Goal: Information Seeking & Learning: Check status

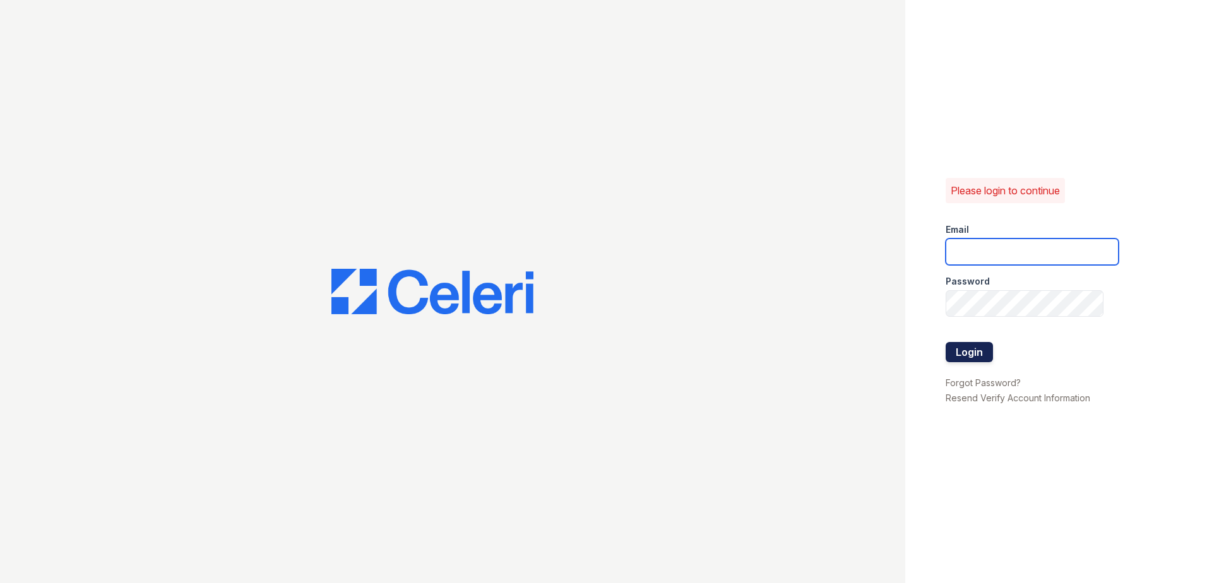
type input "[EMAIL_ADDRESS][DOMAIN_NAME]"
click at [966, 355] on button "Login" at bounding box center [968, 352] width 47 height 20
click at [966, 352] on button "Login" at bounding box center [968, 352] width 47 height 20
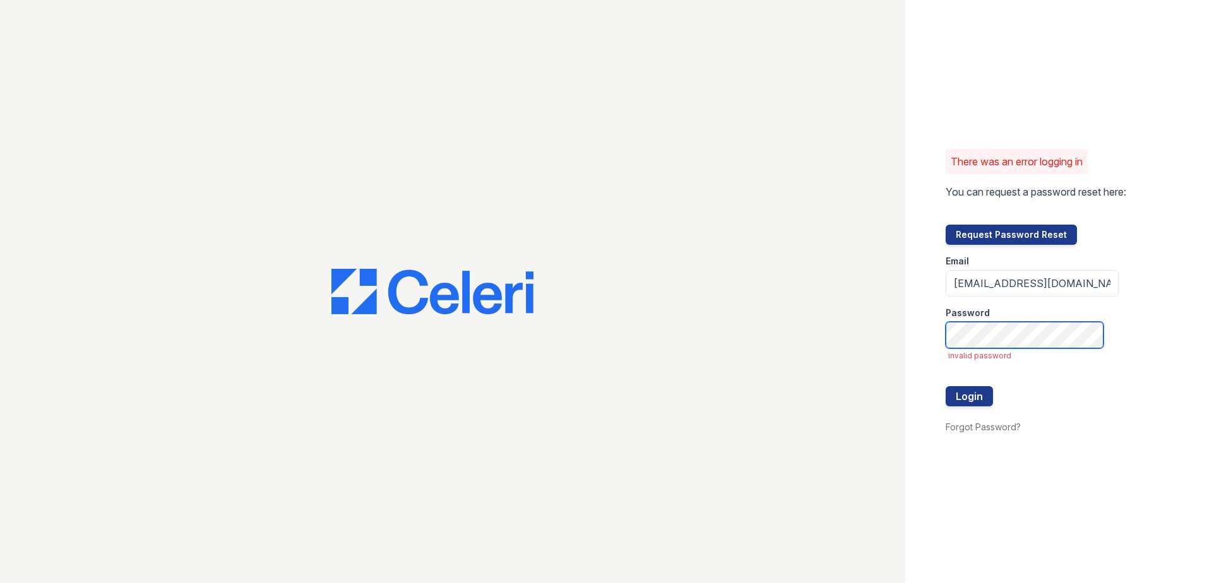
drag, startPoint x: 1016, startPoint y: 349, endPoint x: 832, endPoint y: 353, distance: 183.7
click at [832, 353] on div "There was an error logging in You can request a password reset here: Request Pa…" at bounding box center [603, 291] width 1207 height 583
click at [767, 333] on div "There was an error logging in You can request a password reset here: Request Pa…" at bounding box center [603, 291] width 1207 height 583
click at [820, 353] on div "There was an error logging in You can request a password reset here: Request Pa…" at bounding box center [603, 291] width 1207 height 583
click at [827, 350] on div "There was an error logging in You can request a password reset here: Request Pa…" at bounding box center [603, 291] width 1207 height 583
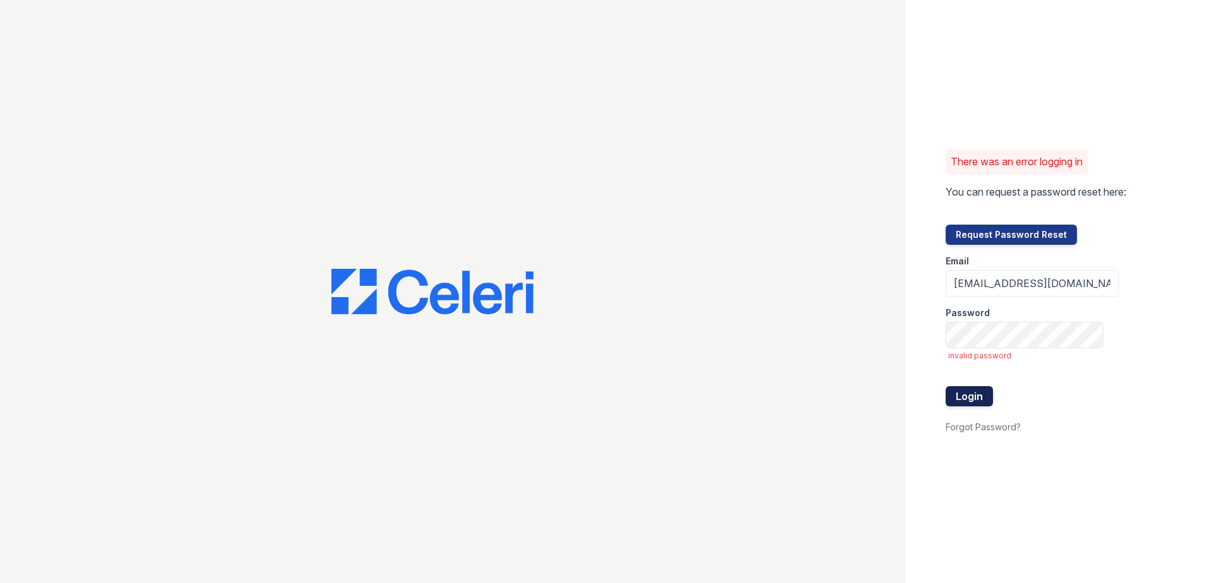
drag, startPoint x: 941, startPoint y: 403, endPoint x: 956, endPoint y: 397, distance: 16.4
click at [942, 403] on div "There was an error logging in You can request a password reset here: Request Pa…" at bounding box center [1056, 291] width 302 height 583
click at [956, 397] on button "Login" at bounding box center [968, 396] width 47 height 20
click at [957, 396] on button "Login" at bounding box center [968, 396] width 47 height 20
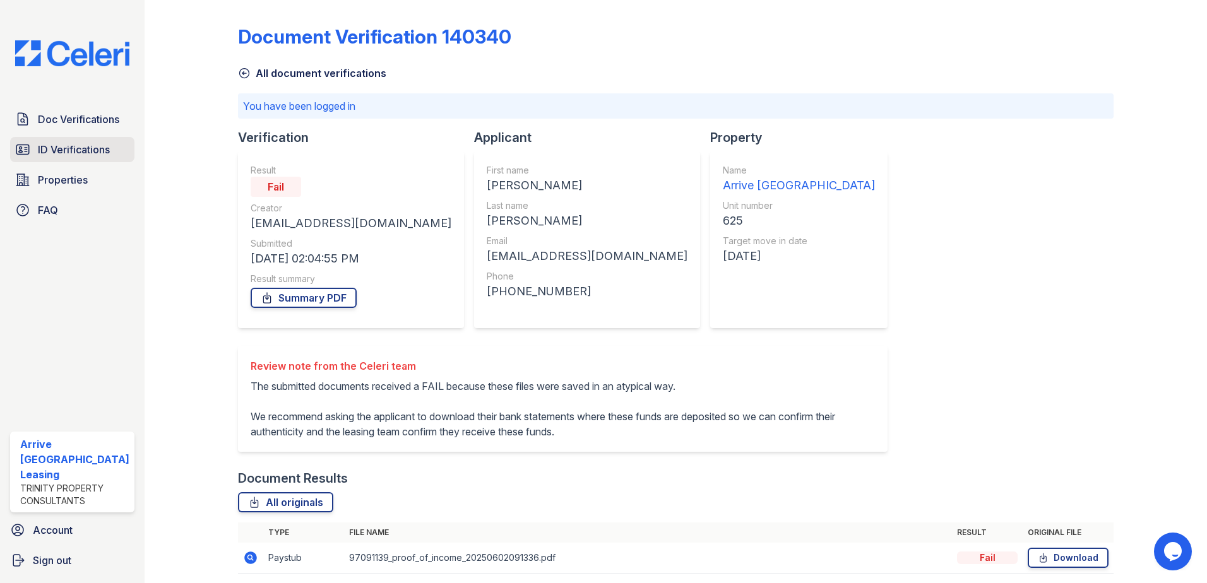
click at [77, 147] on span "ID Verifications" at bounding box center [74, 149] width 72 height 15
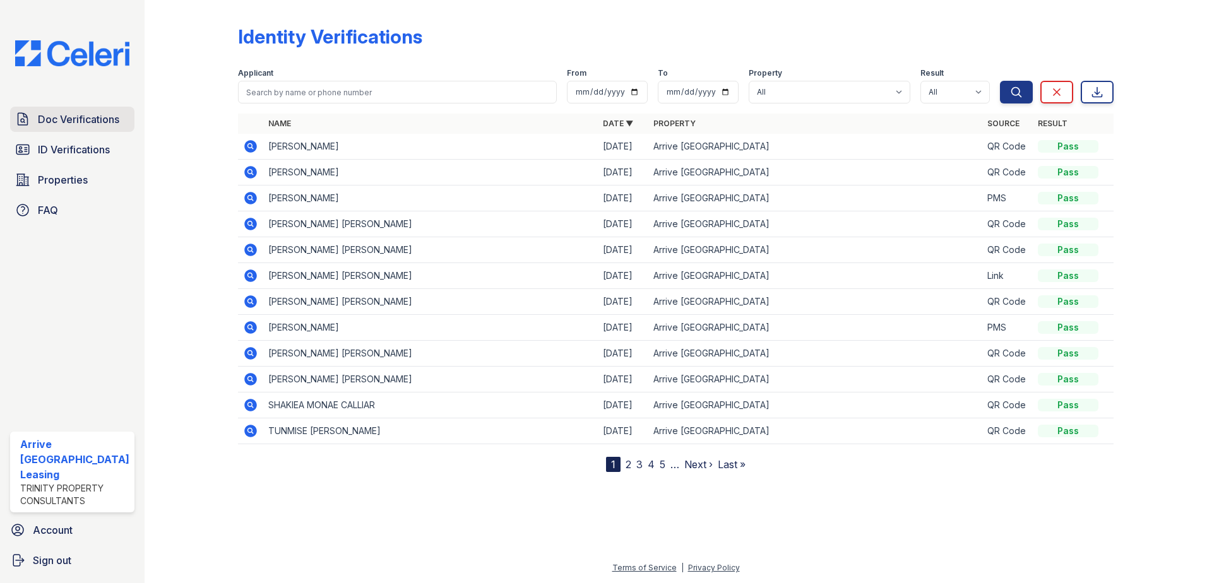
drag, startPoint x: 74, startPoint y: 121, endPoint x: 86, endPoint y: 126, distance: 13.3
click at [76, 121] on span "Doc Verifications" at bounding box center [78, 119] width 81 height 15
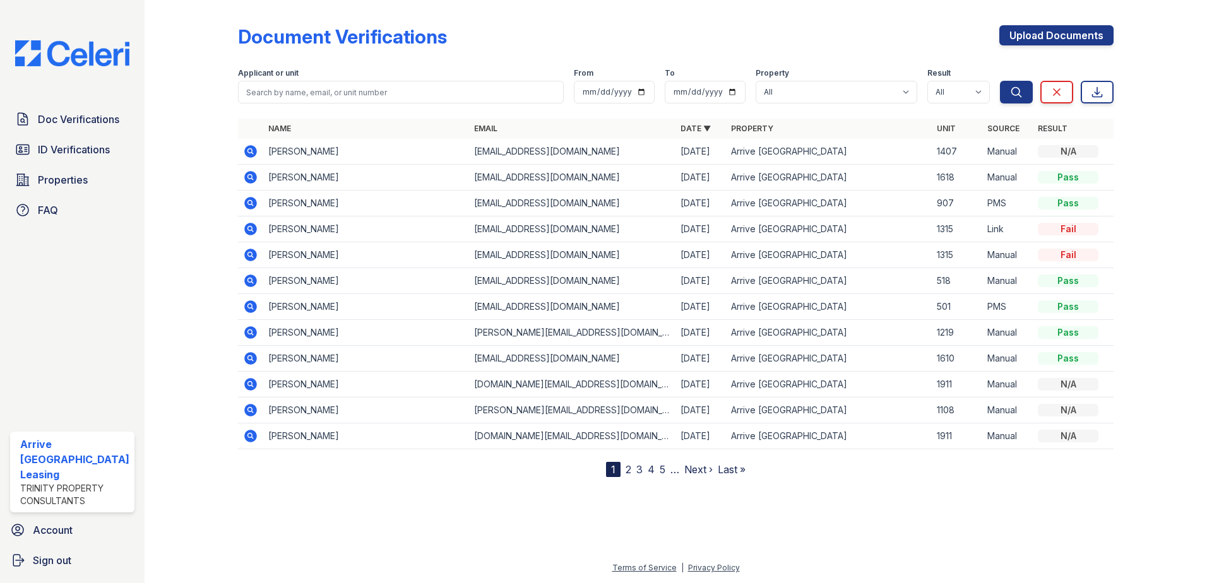
click at [90, 156] on span "ID Verifications" at bounding box center [74, 149] width 72 height 15
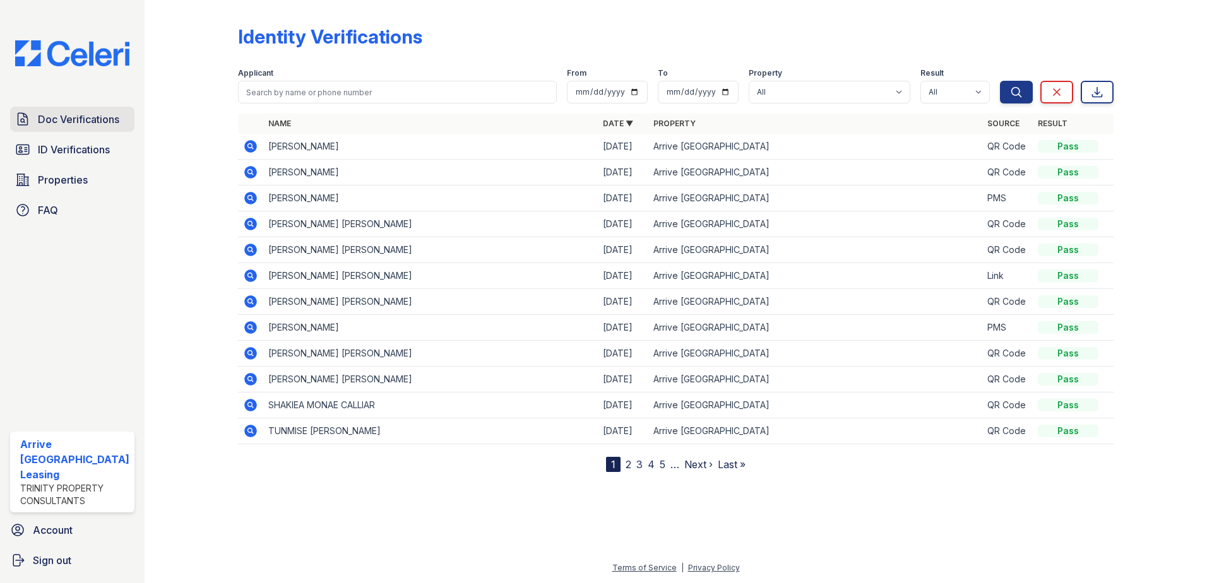
click at [59, 120] on span "Doc Verifications" at bounding box center [78, 119] width 81 height 15
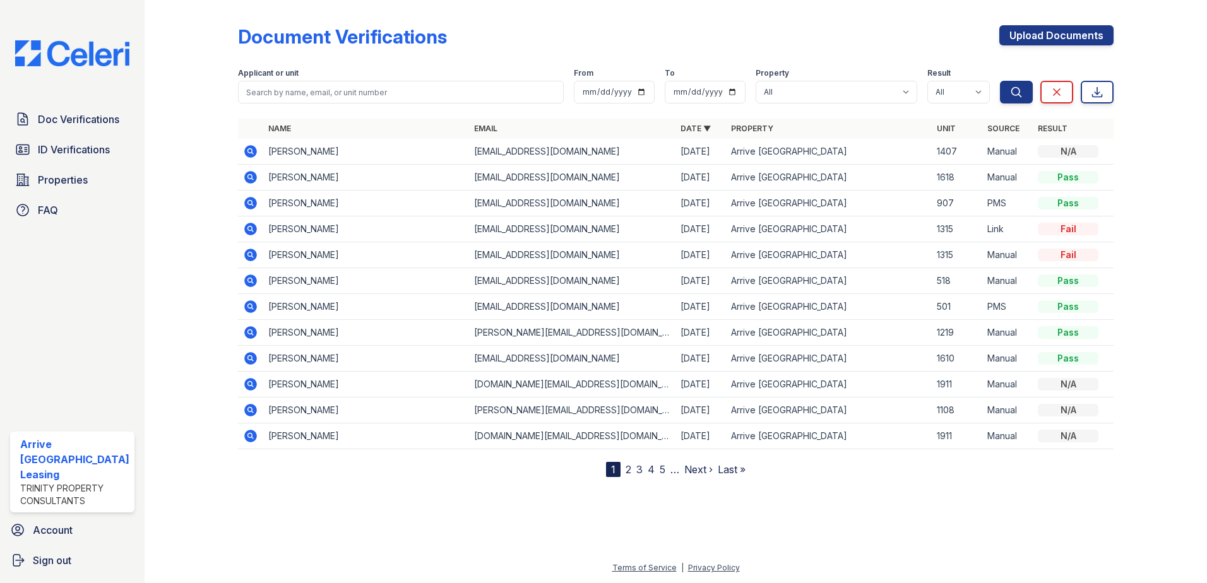
click at [57, 164] on div "Doc Verifications ID Verifications Properties FAQ" at bounding box center [72, 165] width 134 height 116
click at [342, 98] on input "search" at bounding box center [401, 92] width 326 height 23
type input "karen may tiozon"
click at [1000, 81] on button "Search" at bounding box center [1016, 92] width 33 height 23
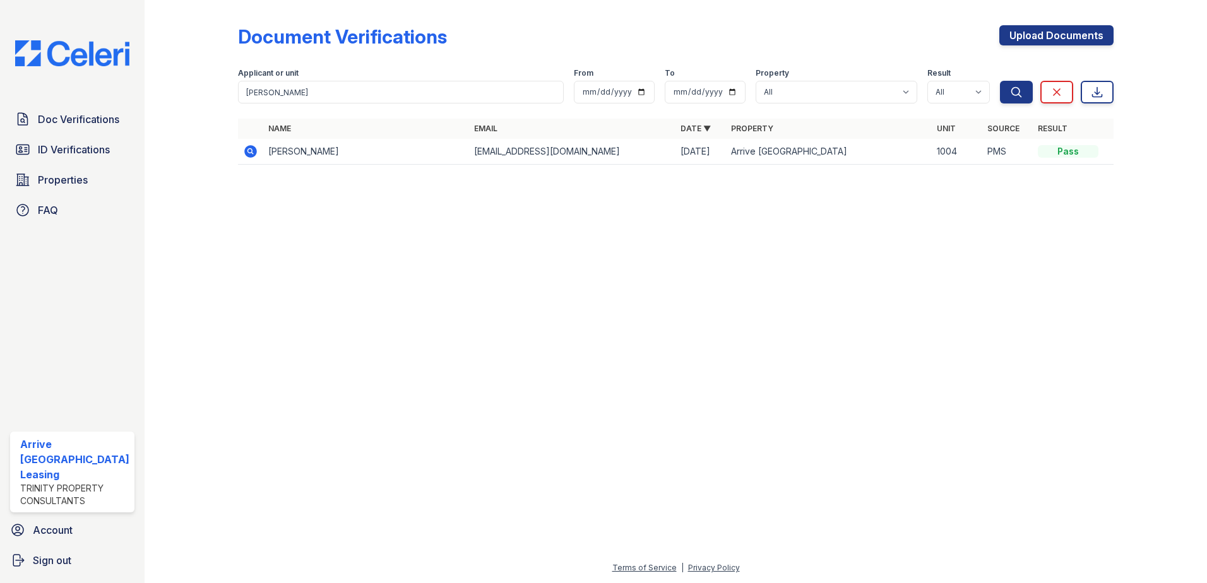
click at [249, 147] on icon at bounding box center [250, 151] width 13 height 13
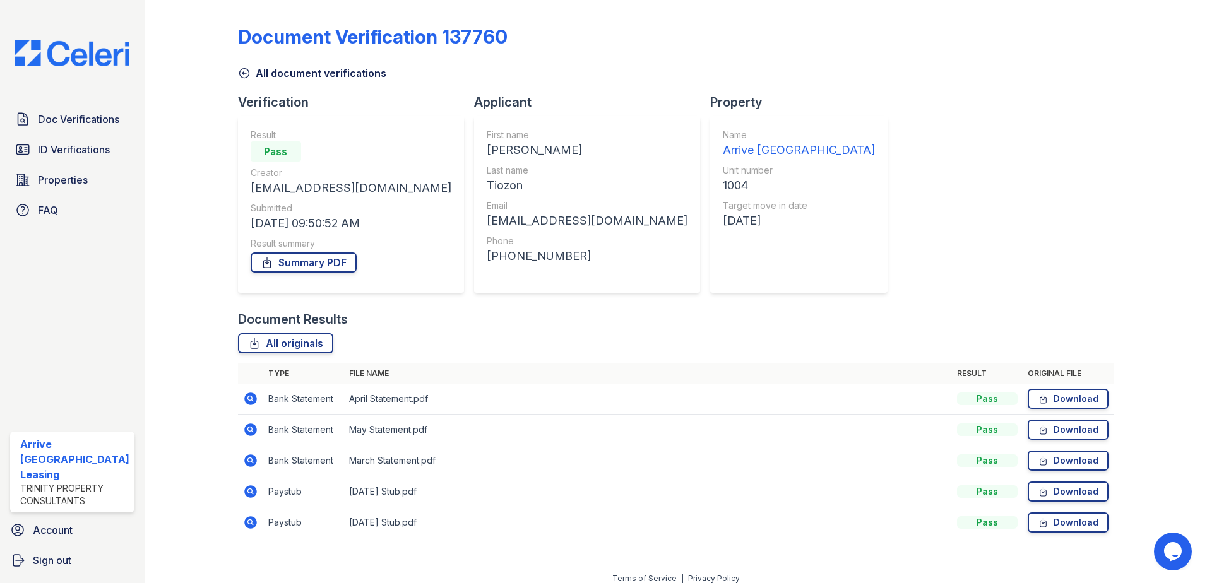
scroll to position [11, 0]
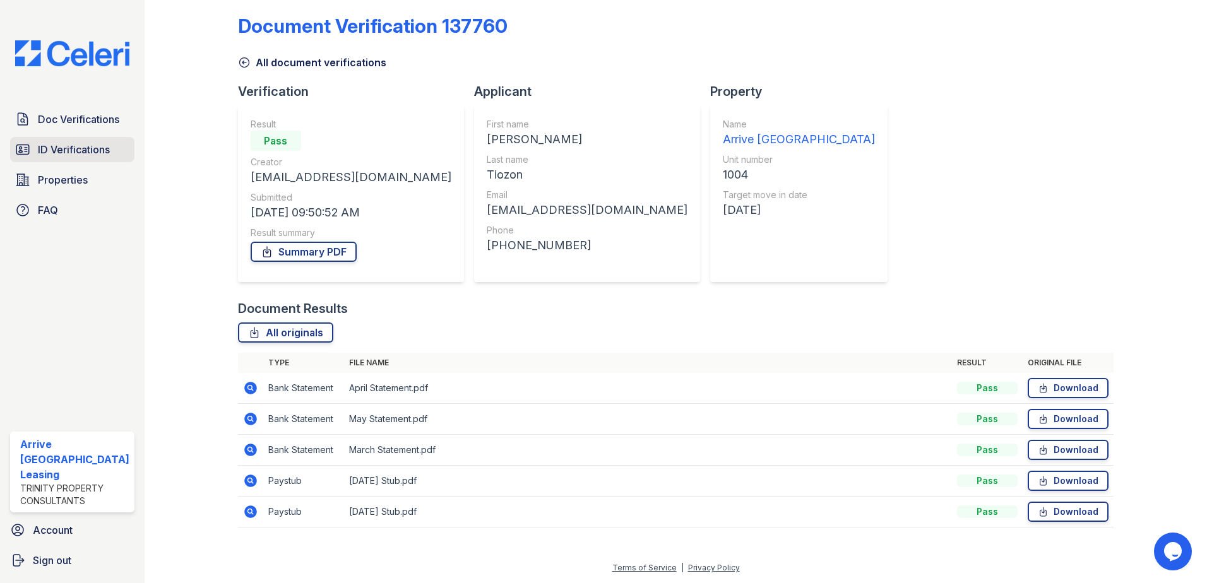
click at [93, 153] on span "ID Verifications" at bounding box center [74, 149] width 72 height 15
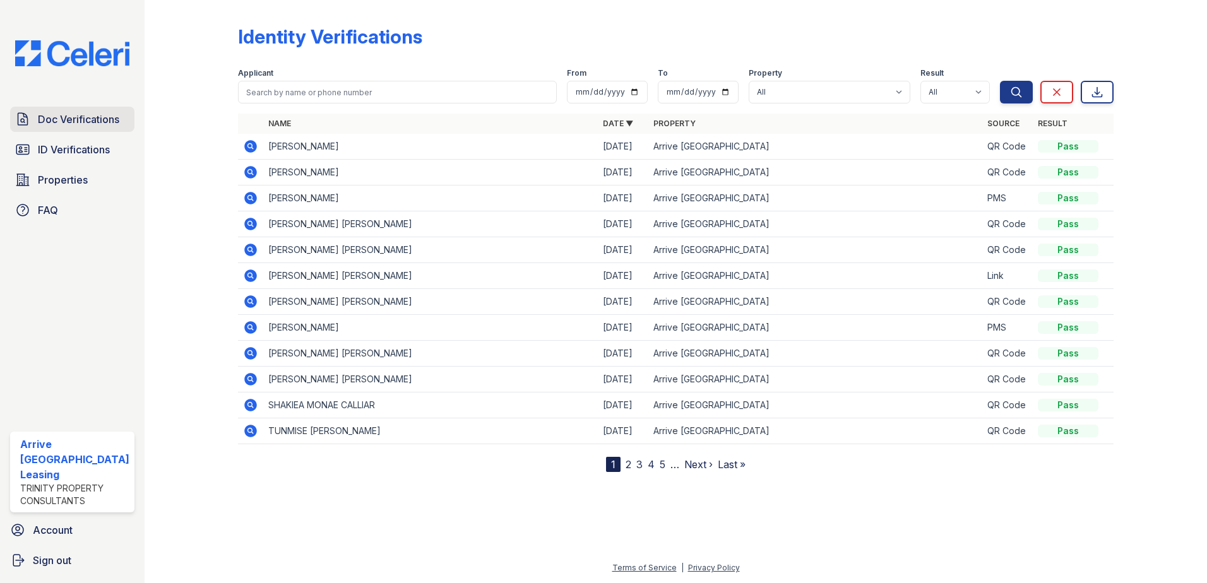
click at [102, 122] on span "Doc Verifications" at bounding box center [78, 119] width 81 height 15
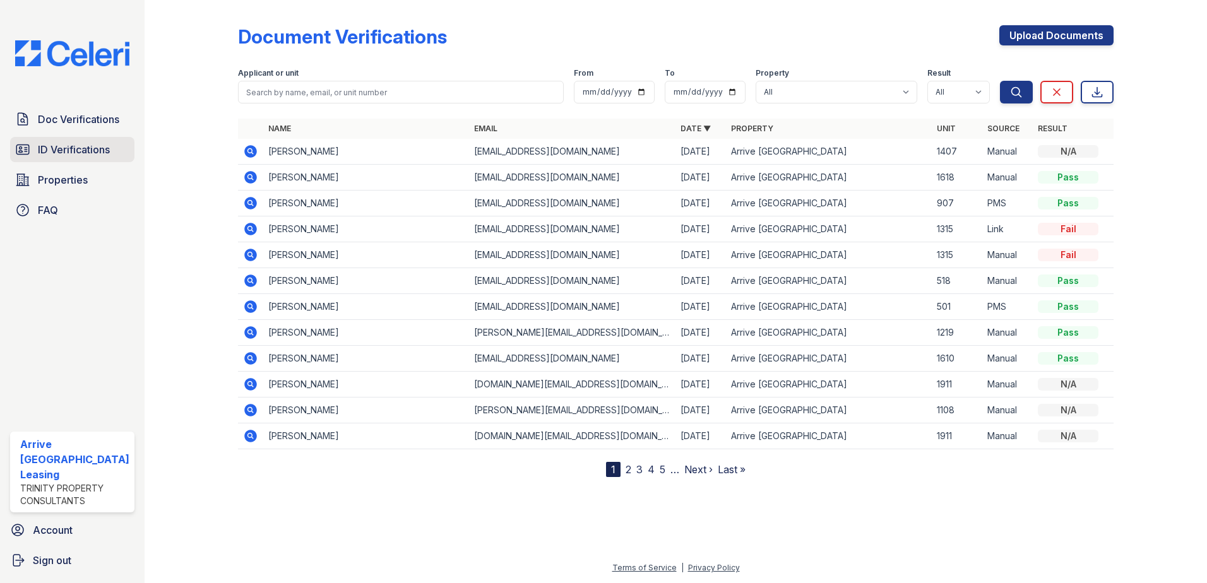
click at [88, 146] on span "ID Verifications" at bounding box center [74, 149] width 72 height 15
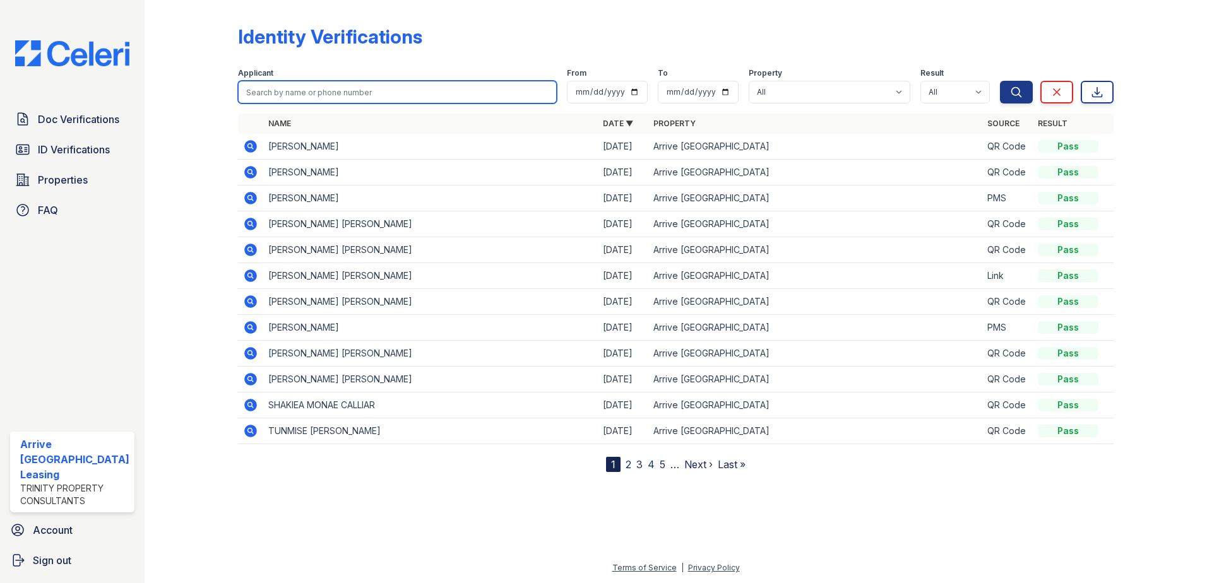
click at [390, 84] on input "search" at bounding box center [397, 92] width 319 height 23
type input "p"
type input "demetria colbert"
click at [1000, 81] on button "Search" at bounding box center [1016, 92] width 33 height 23
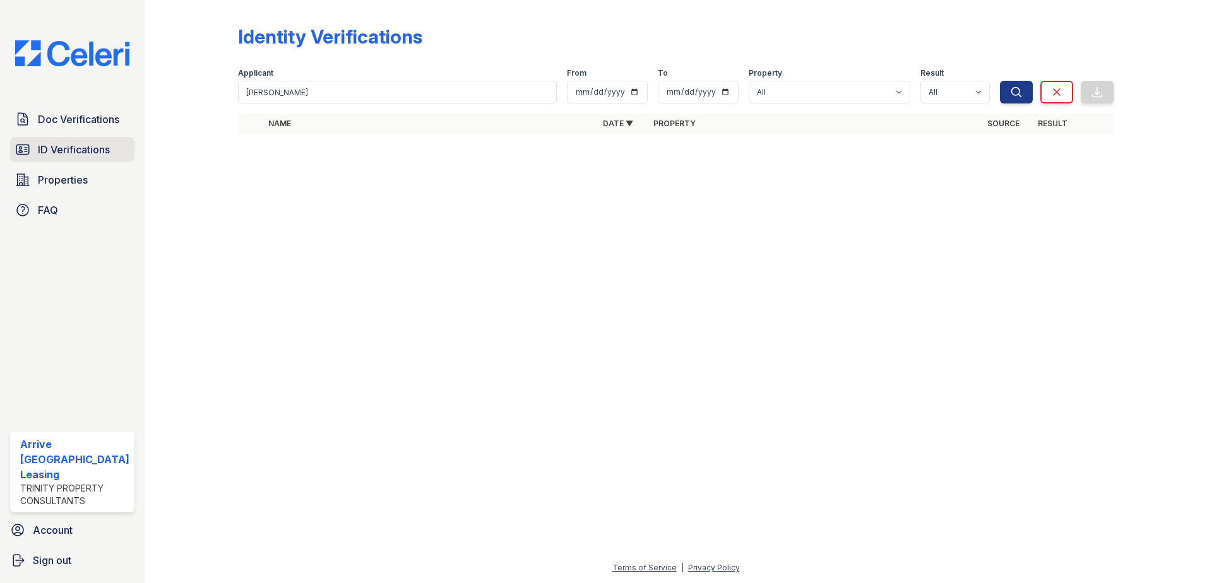
click at [95, 145] on span "ID Verifications" at bounding box center [74, 149] width 72 height 15
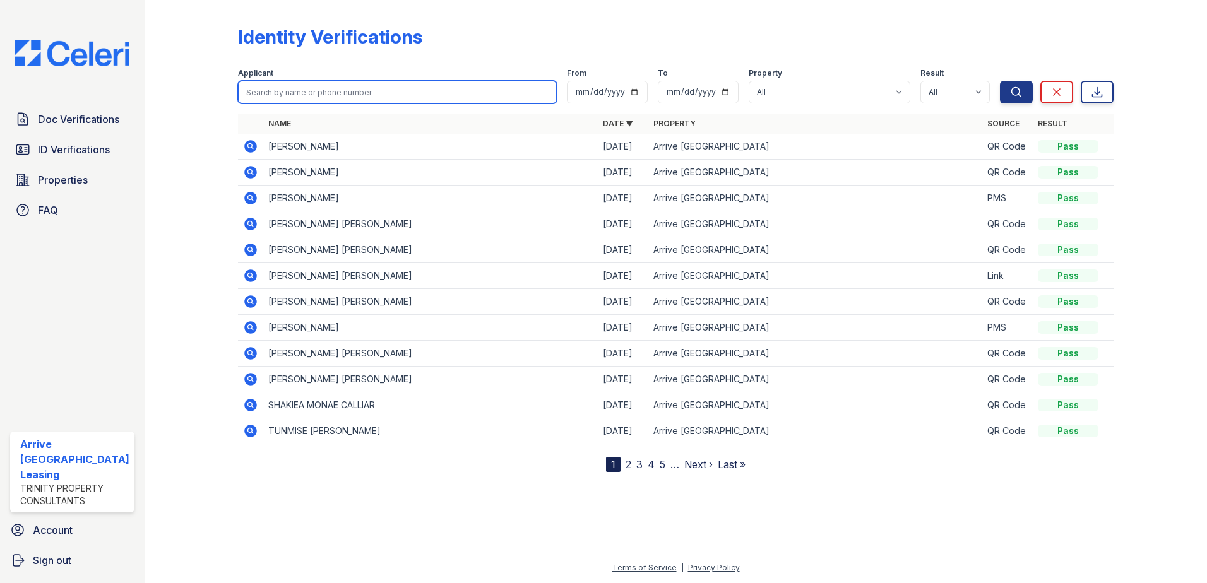
click at [360, 94] on input "search" at bounding box center [397, 92] width 319 height 23
click at [359, 95] on input "search" at bounding box center [397, 92] width 319 height 23
type input "demetria colbert"
click at [1000, 81] on button "Search" at bounding box center [1016, 92] width 33 height 23
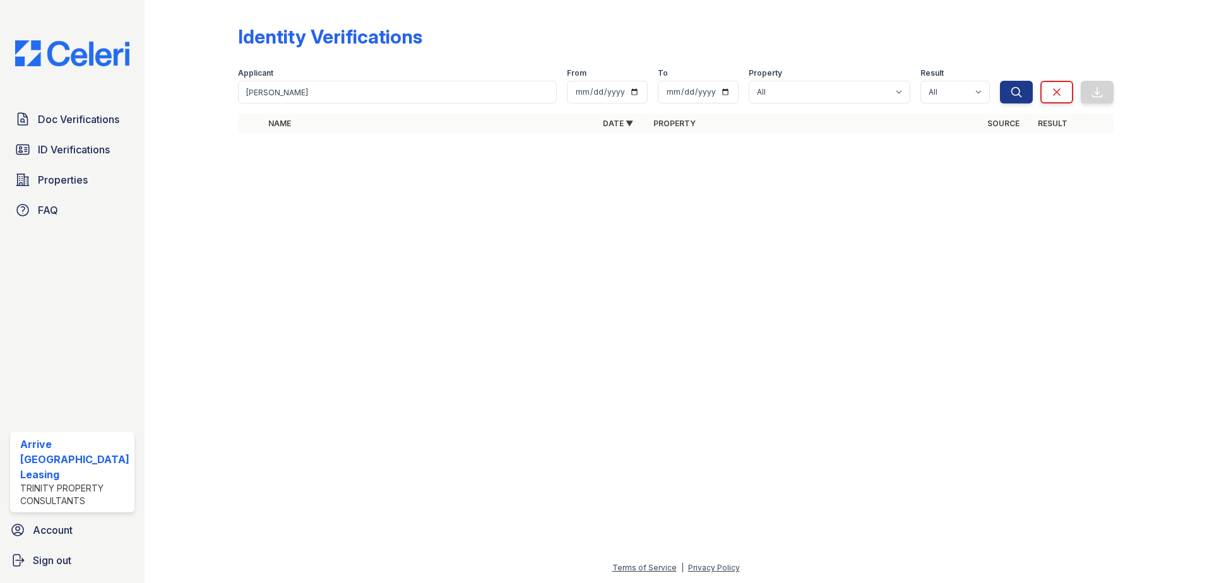
drag, startPoint x: 360, startPoint y: 77, endPoint x: 360, endPoint y: 91, distance: 13.9
click at [360, 80] on div "Applicant" at bounding box center [397, 74] width 319 height 13
click at [94, 115] on span "Doc Verifications" at bounding box center [78, 119] width 81 height 15
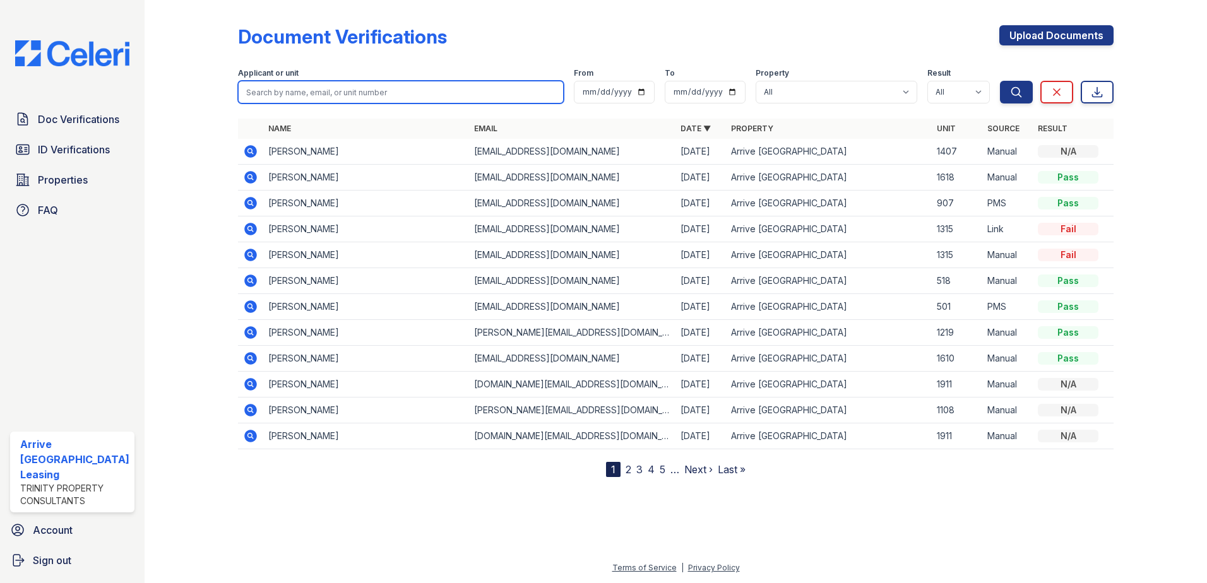
click at [338, 92] on input "search" at bounding box center [401, 92] width 326 height 23
click at [339, 93] on input "search" at bounding box center [401, 92] width 326 height 23
type input "demetria colbert"
click at [1000, 81] on button "Search" at bounding box center [1016, 92] width 33 height 23
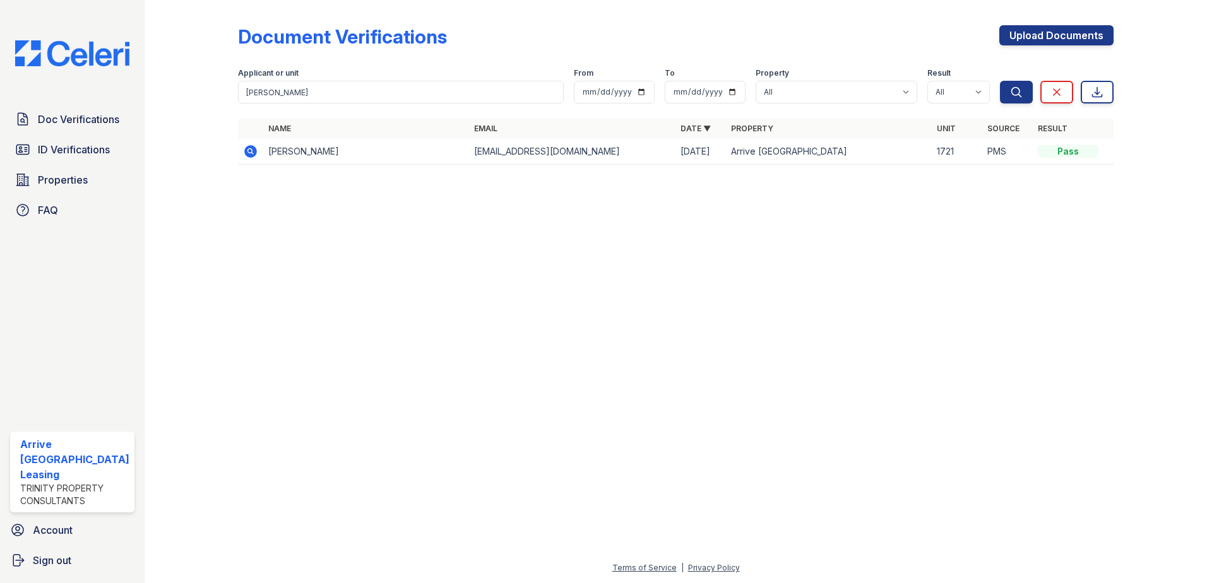
click at [253, 152] on icon at bounding box center [250, 151] width 13 height 13
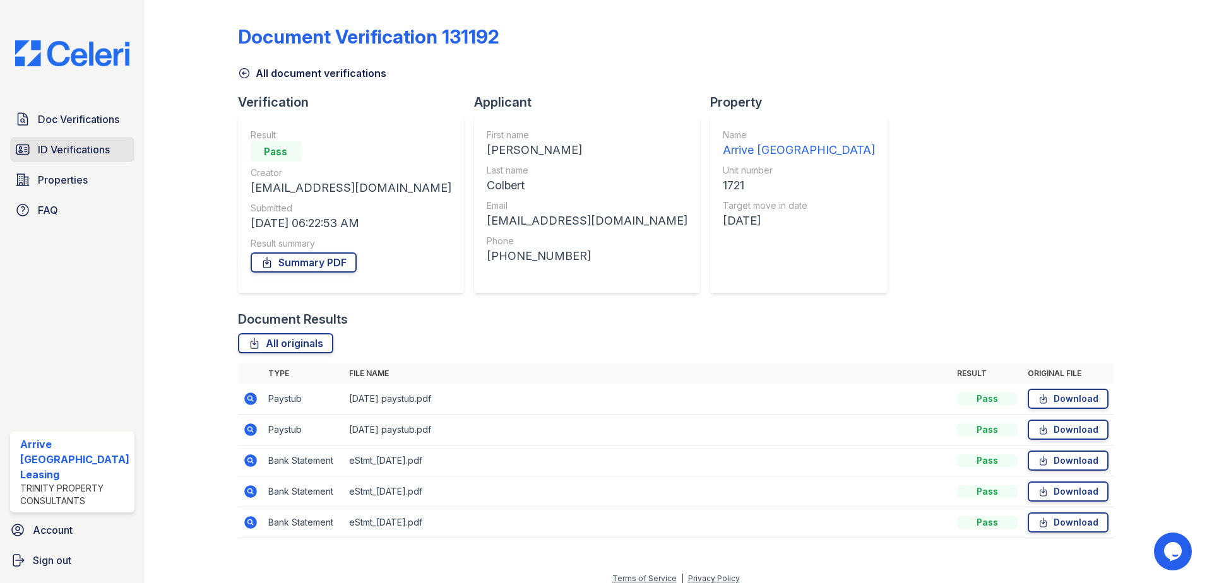
click at [111, 151] on link "ID Verifications" at bounding box center [72, 149] width 124 height 25
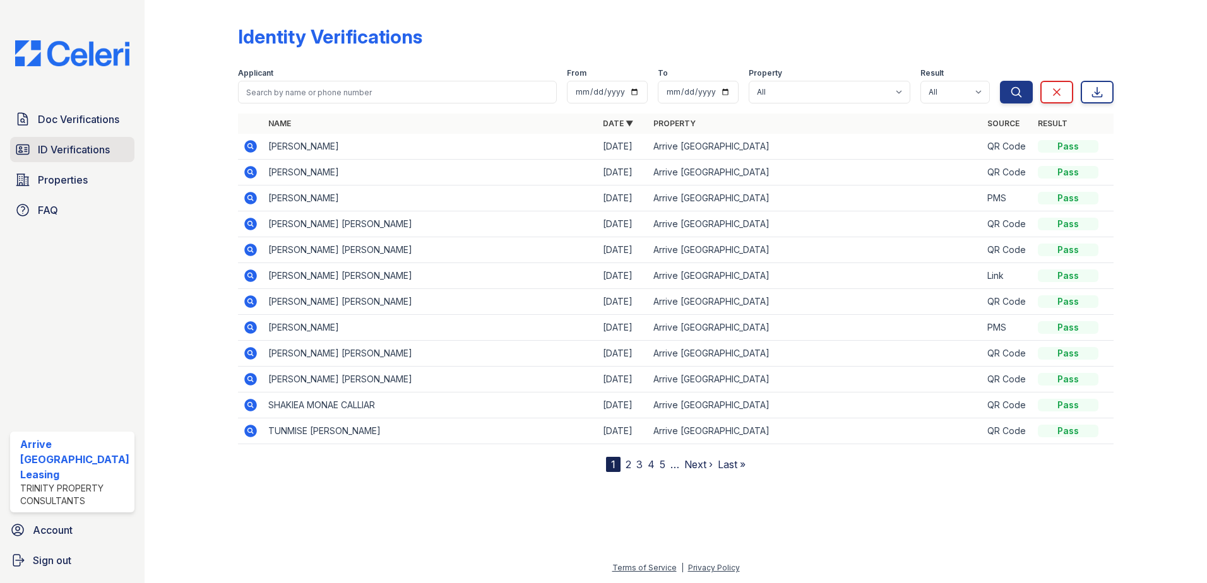
click at [104, 157] on span "ID Verifications" at bounding box center [74, 149] width 72 height 15
click at [89, 119] on span "Doc Verifications" at bounding box center [78, 119] width 81 height 15
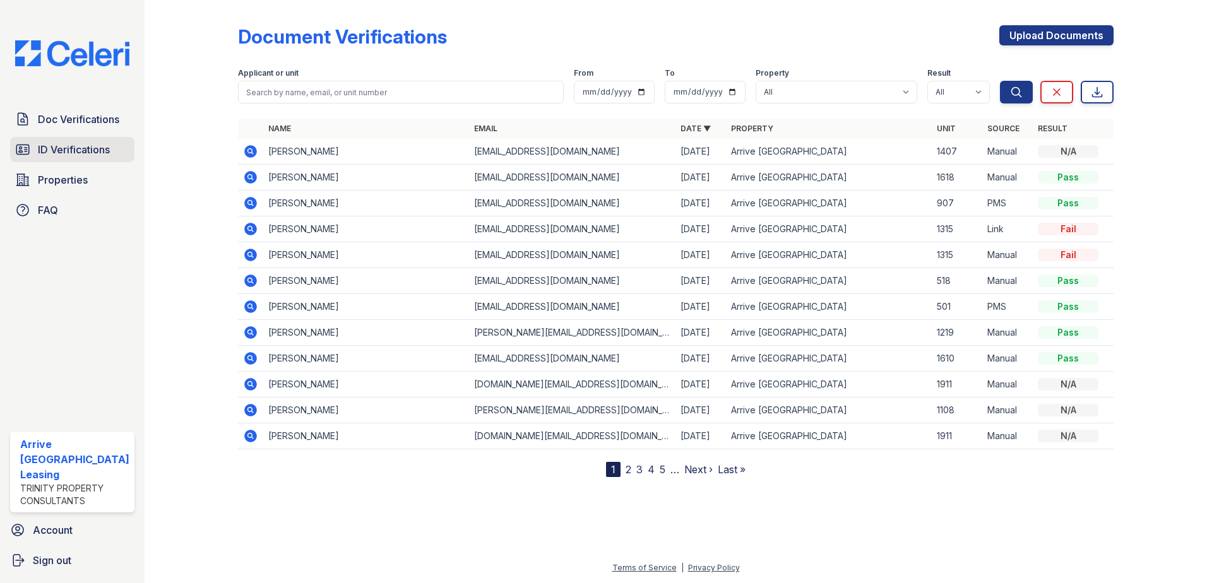
click at [95, 139] on link "ID Verifications" at bounding box center [72, 149] width 124 height 25
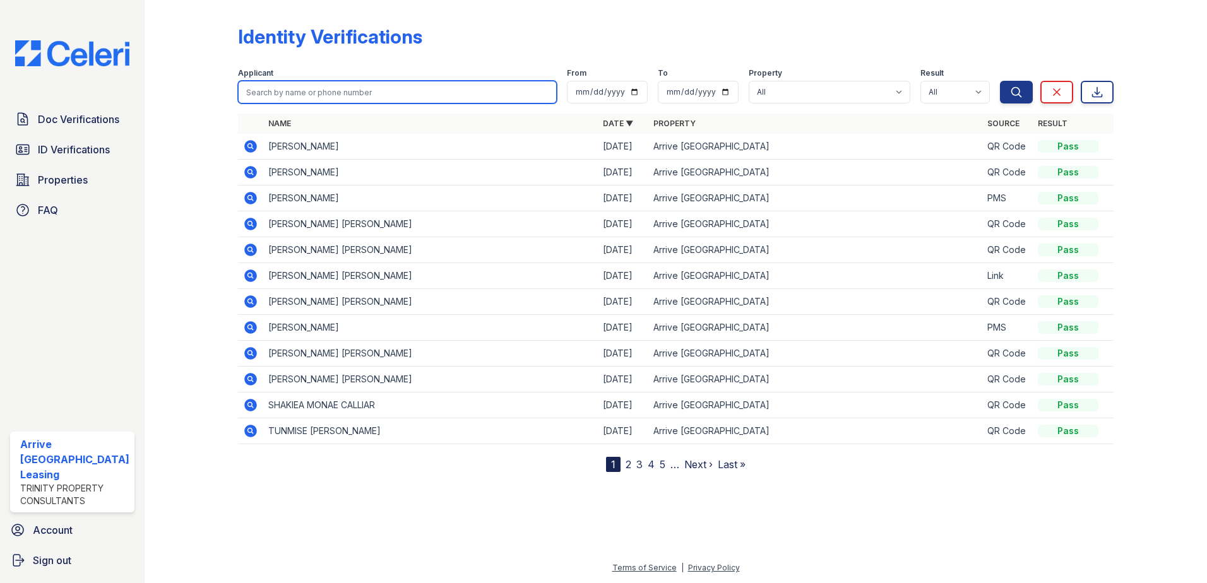
drag, startPoint x: 422, startPoint y: 91, endPoint x: 421, endPoint y: 98, distance: 7.6
click at [421, 94] on input "search" at bounding box center [397, 92] width 319 height 23
type input "daniel"
click at [1000, 81] on button "Search" at bounding box center [1016, 92] width 33 height 23
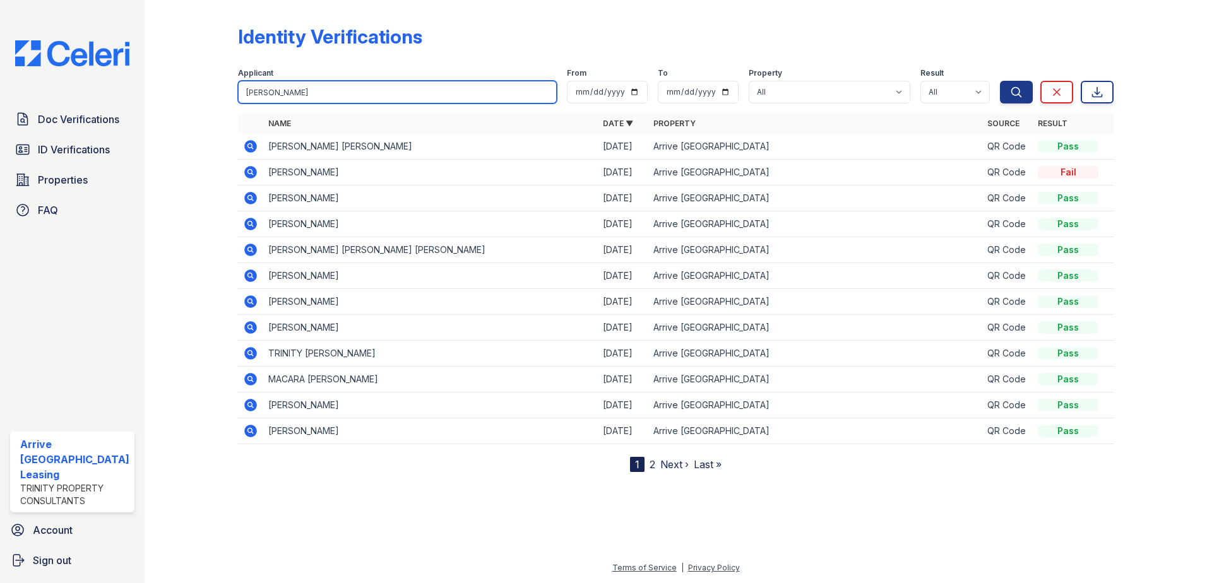
click at [394, 81] on input "daniel" at bounding box center [397, 92] width 319 height 23
type input "daniel fis"
click at [1000, 81] on button "Search" at bounding box center [1016, 92] width 33 height 23
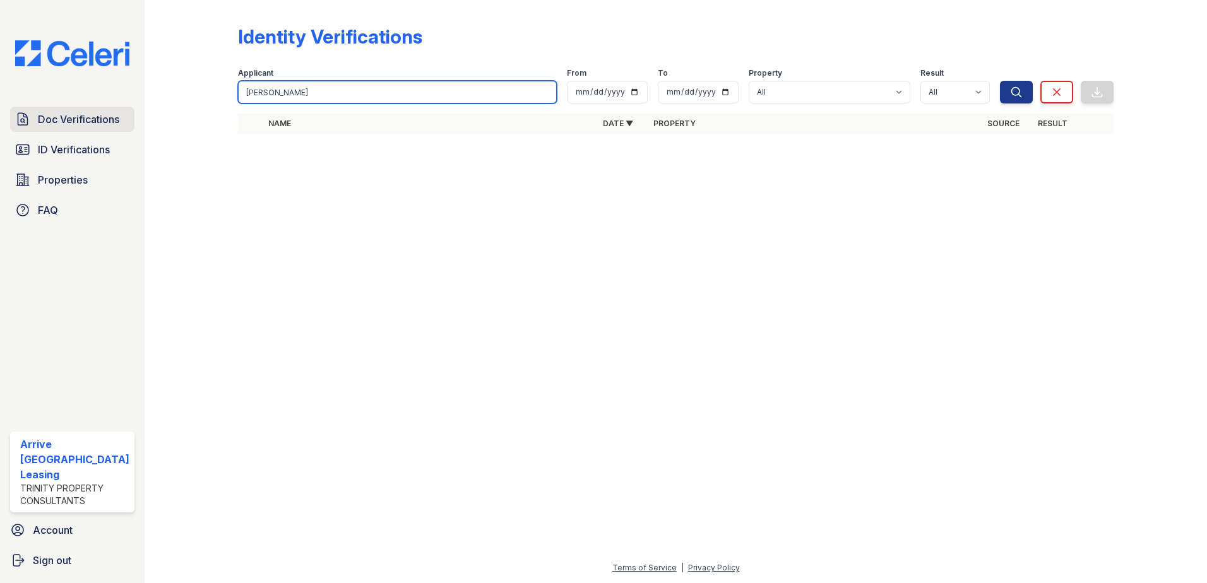
drag, startPoint x: 411, startPoint y: 89, endPoint x: 120, endPoint y: 119, distance: 293.1
click at [119, 119] on div "Doc Verifications ID Verifications Properties FAQ Arrive Inner Harbor Leasing T…" at bounding box center [603, 291] width 1207 height 583
type input "fiszel"
click at [1000, 81] on button "Search" at bounding box center [1016, 92] width 33 height 23
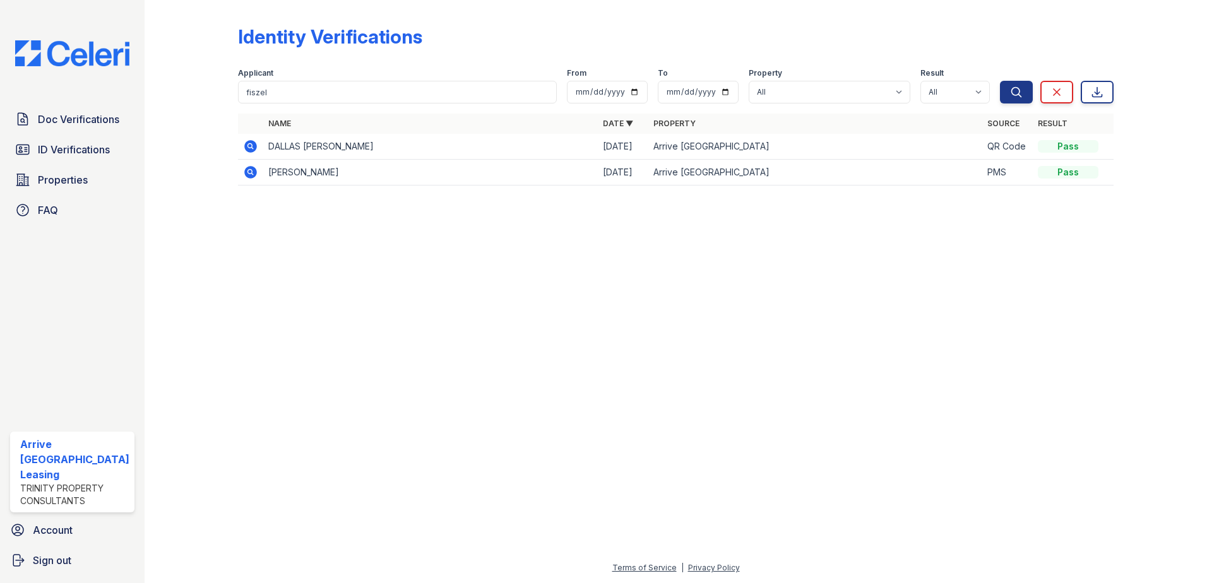
click at [252, 174] on icon at bounding box center [250, 172] width 13 height 13
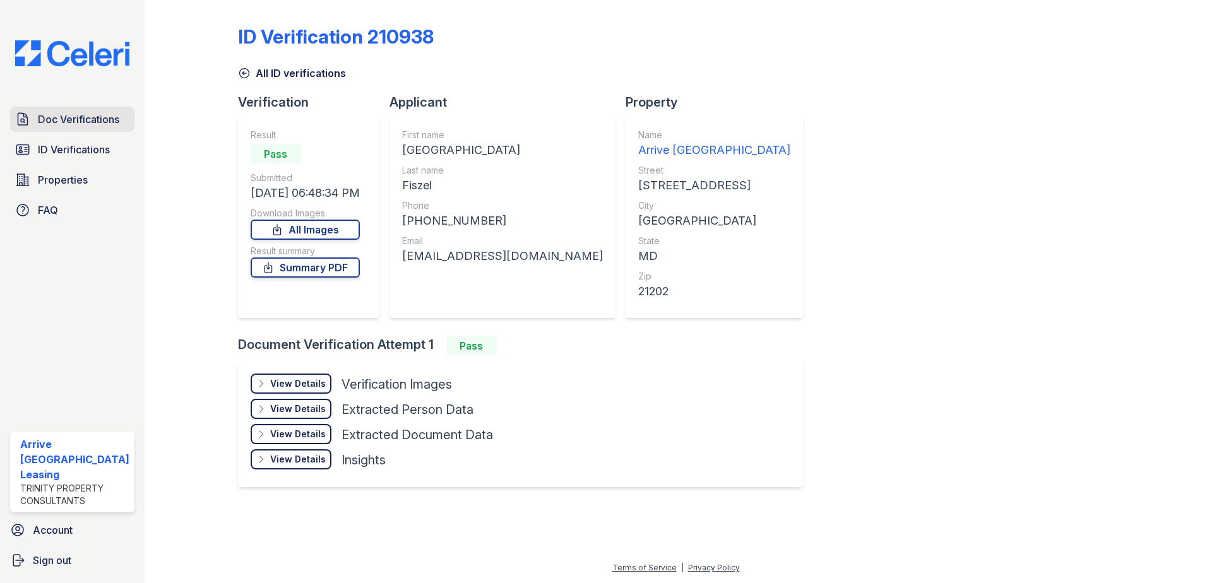
click at [122, 119] on link "Doc Verifications" at bounding box center [72, 119] width 124 height 25
